Goal: Find specific page/section: Find specific page/section

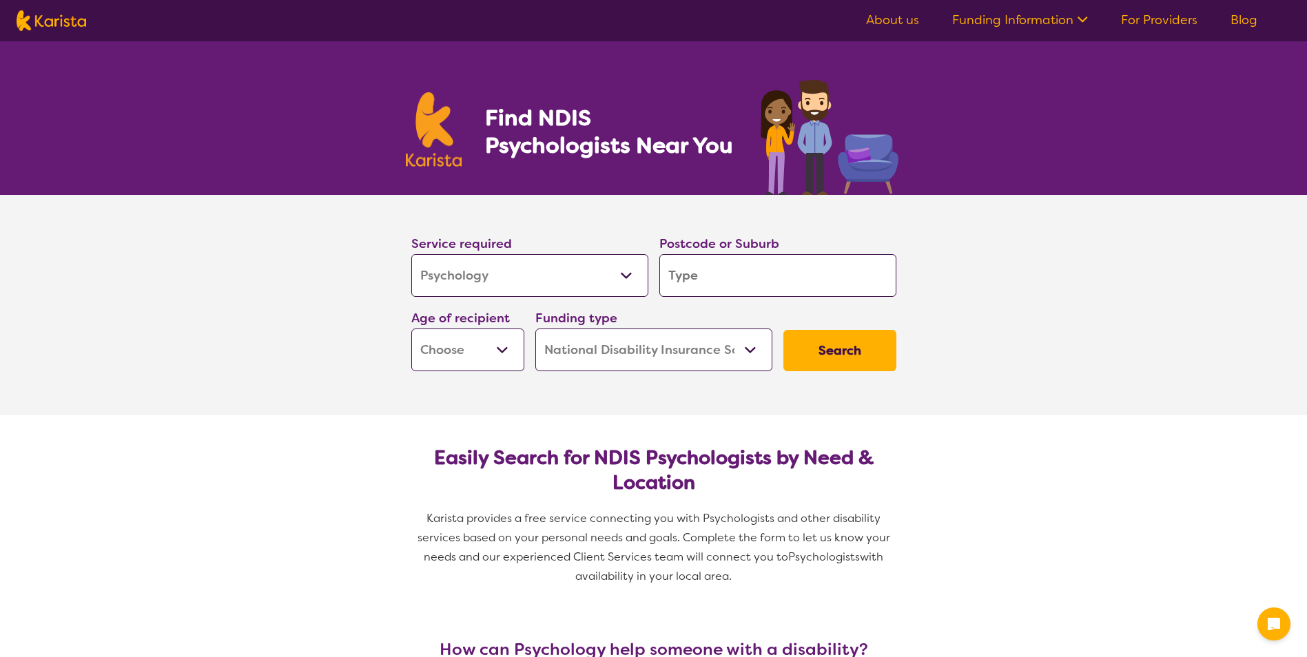
select select "Psychology"
select select "NDIS"
select select "Psychology"
select select "NDIS"
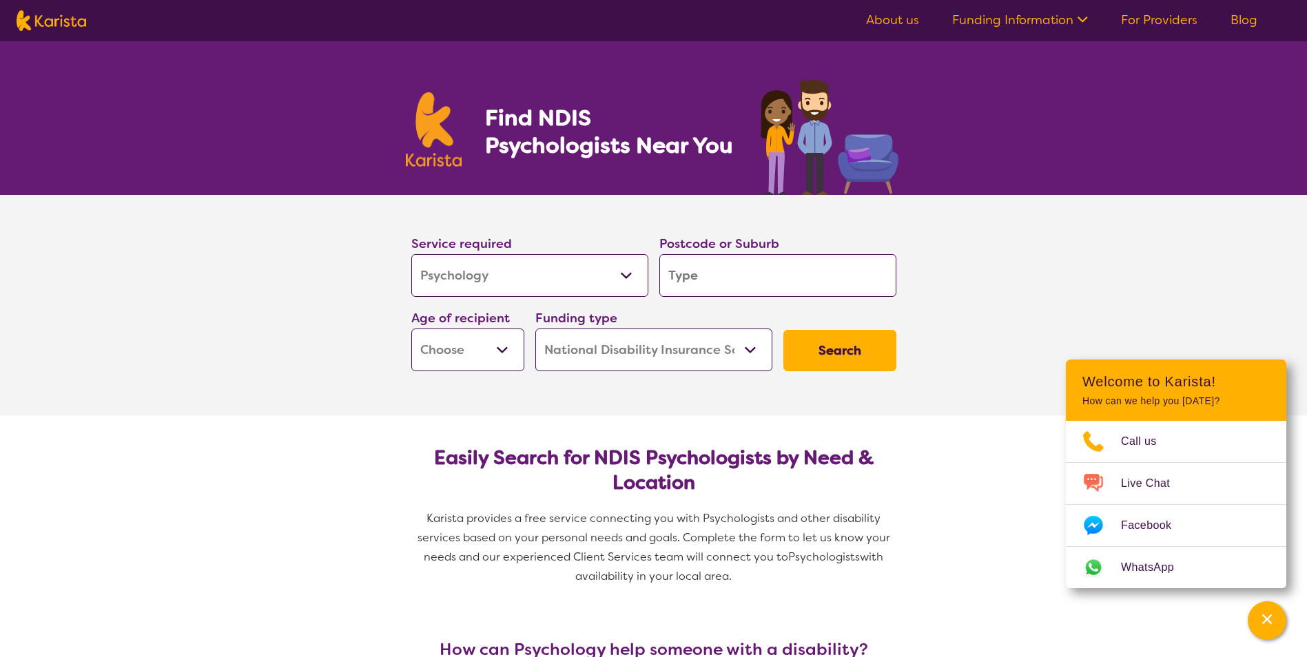
click at [506, 349] on select "Early Childhood - 0 to 9 Child - 10 to 11 Adolescent - 12 to 17 Adult - 18 to 6…" at bounding box center [467, 350] width 113 height 43
select select "EC"
click at [411, 329] on select "Early Childhood - 0 to 9 Child - 10 to 11 Adolescent - 12 to 17 Adult - 18 to 6…" at bounding box center [467, 350] width 113 height 43
select select "EC"
click at [729, 283] on input "search" at bounding box center [777, 275] width 237 height 43
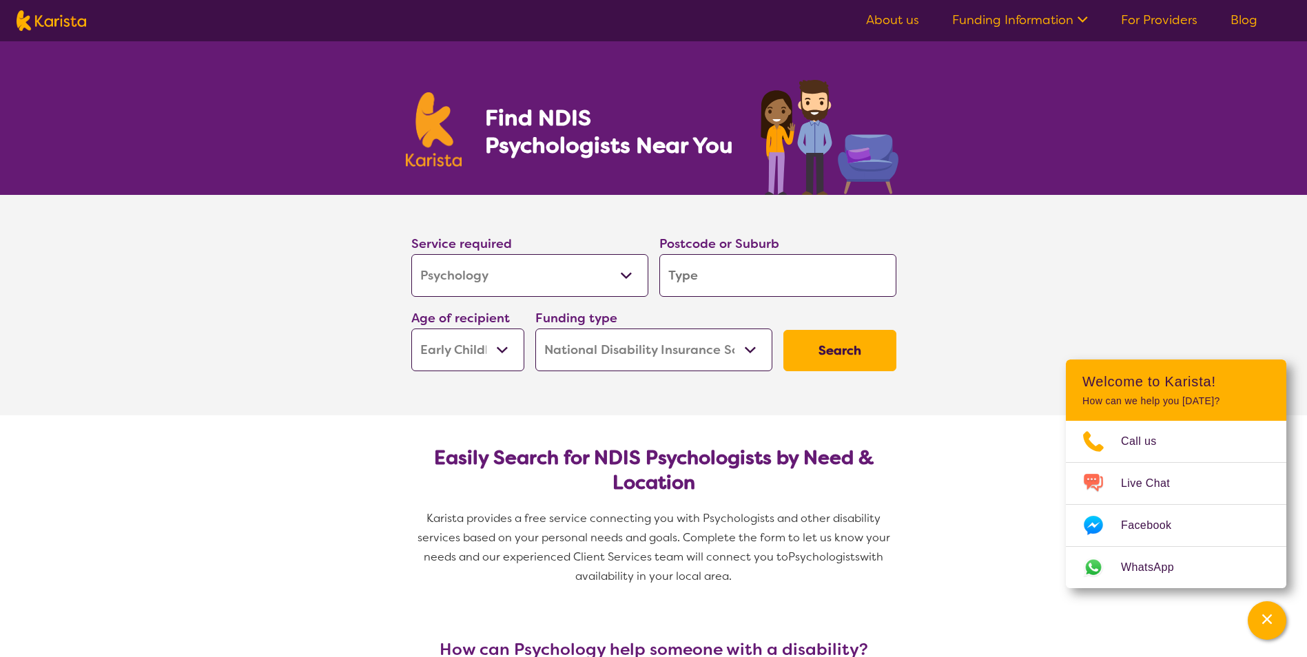
type input "3"
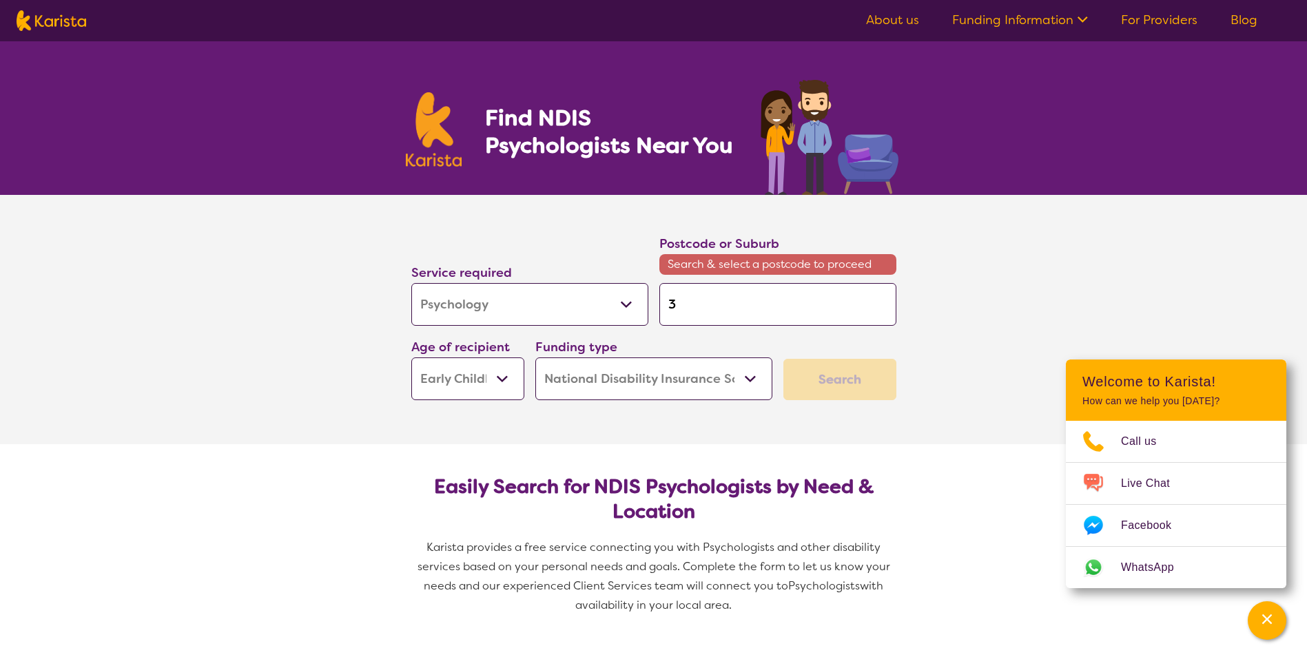
type input "33"
type input "335"
type input "3350"
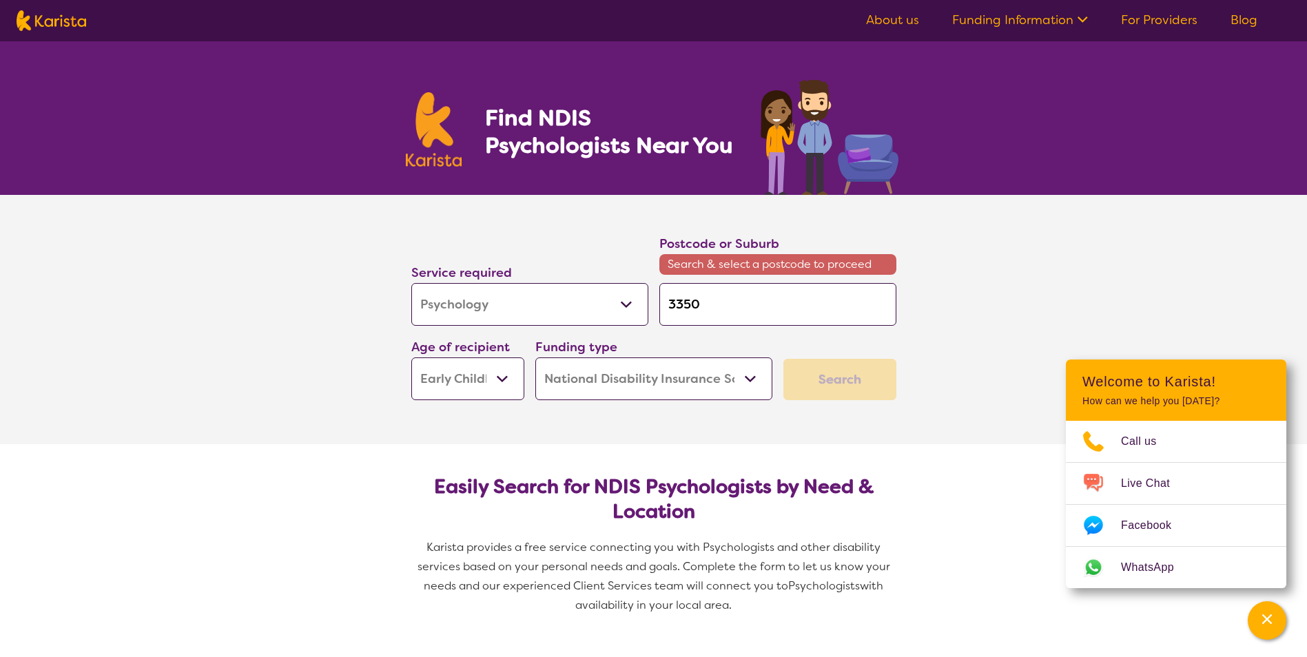
type input "3350"
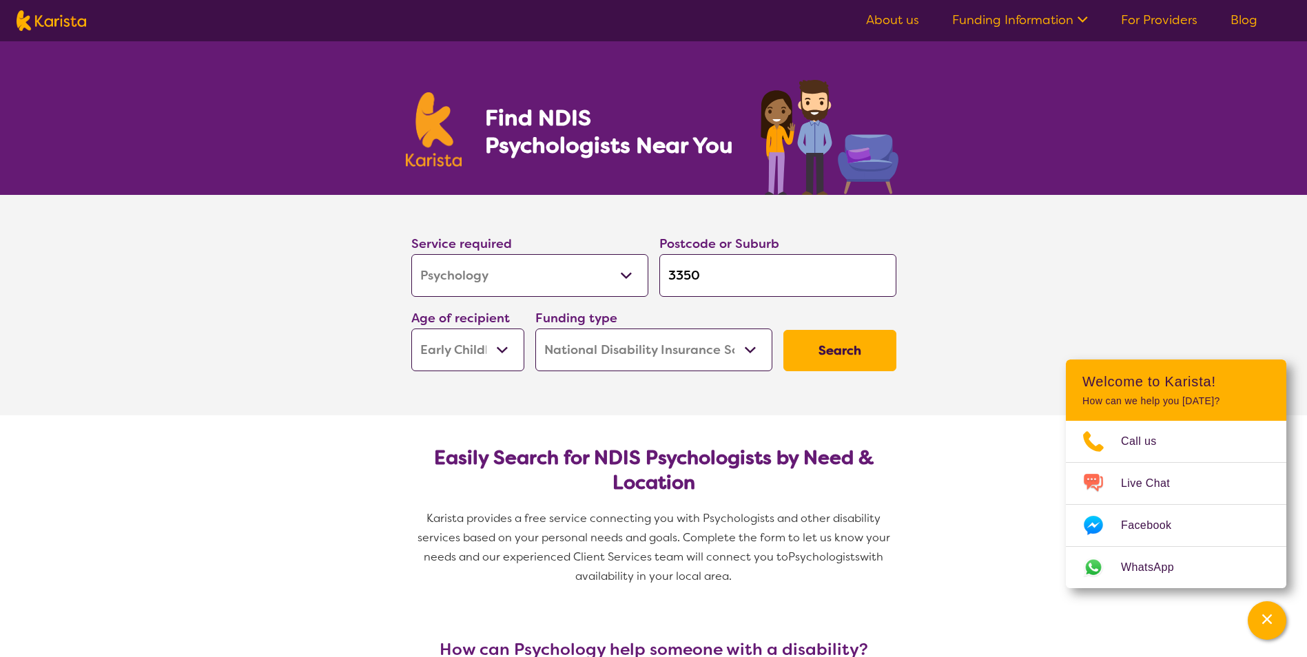
click button "Search" at bounding box center [839, 350] width 113 height 41
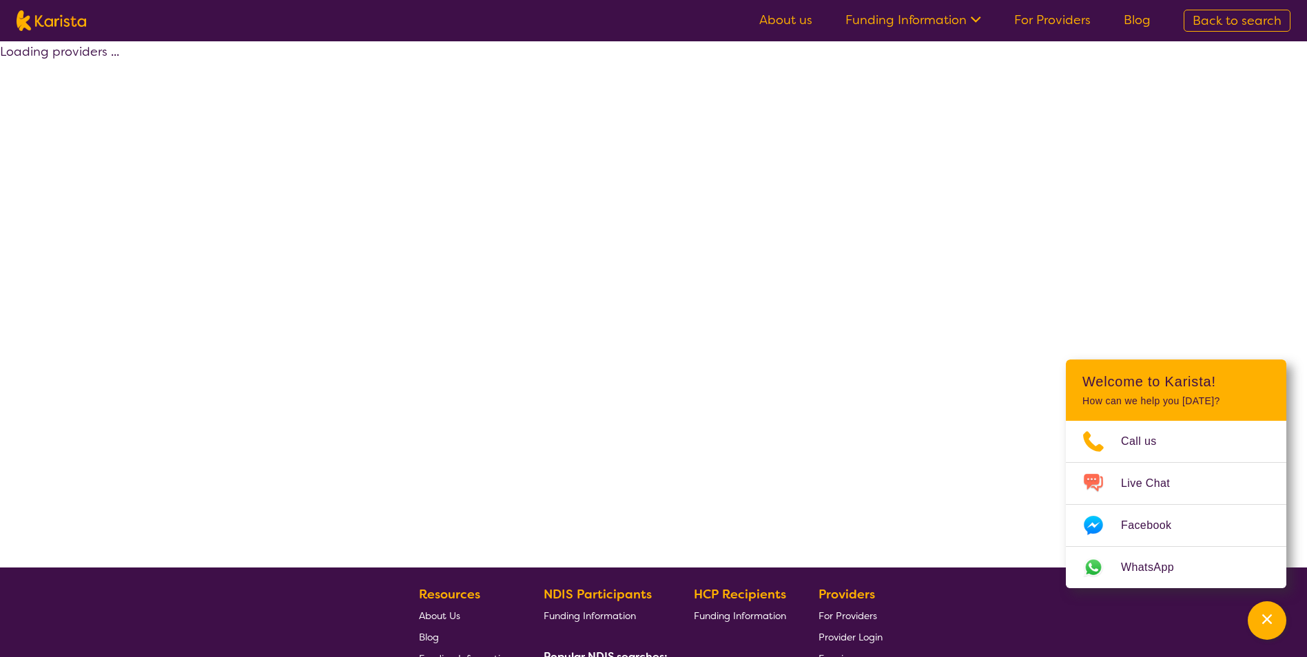
select select "by_score"
